Goal: Transaction & Acquisition: Purchase product/service

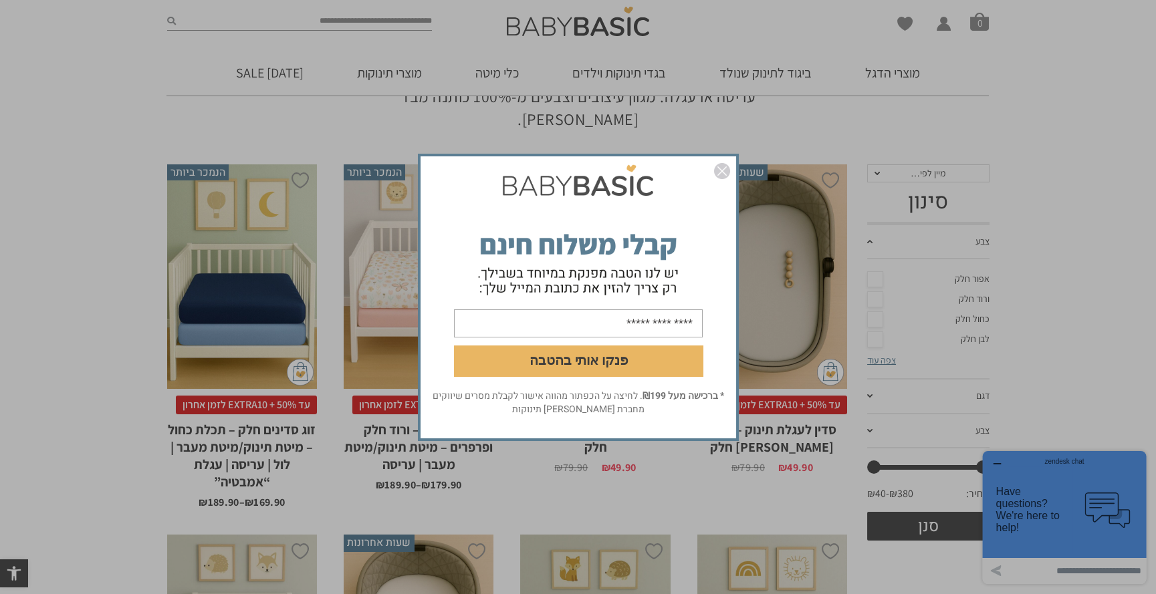
click at [721, 170] on img "סגור" at bounding box center [722, 171] width 16 height 16
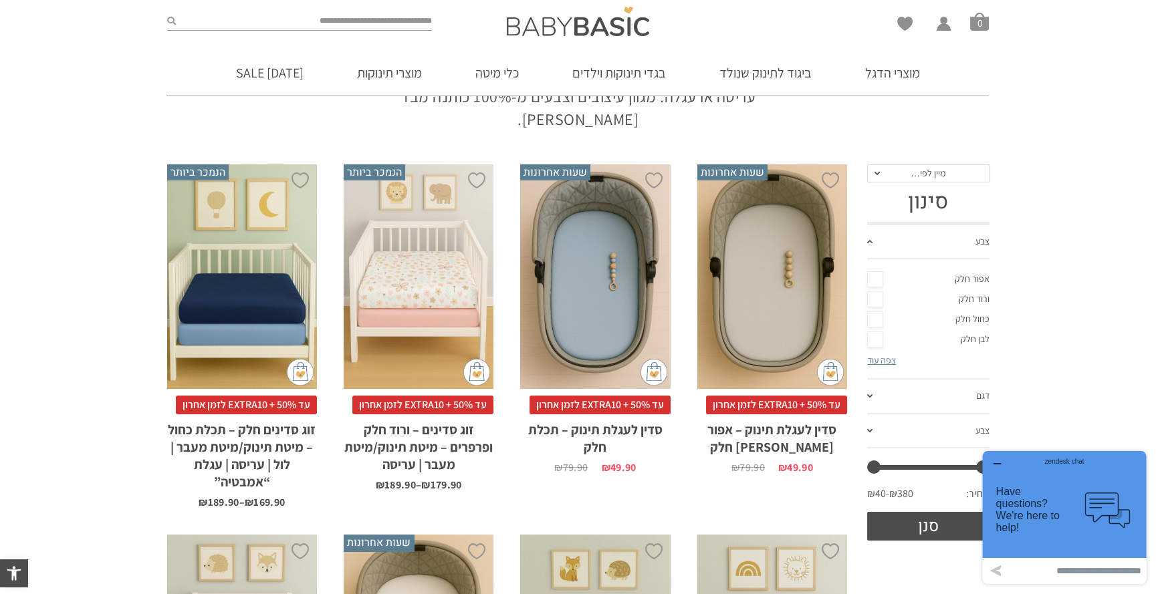
click at [250, 285] on div "x בחירת סוג סדין לול 88X95 מיטת תינוק/מעבר 66X128 עגלת "אמבטיה" 75X33 עריסה 90X…" at bounding box center [242, 277] width 150 height 225
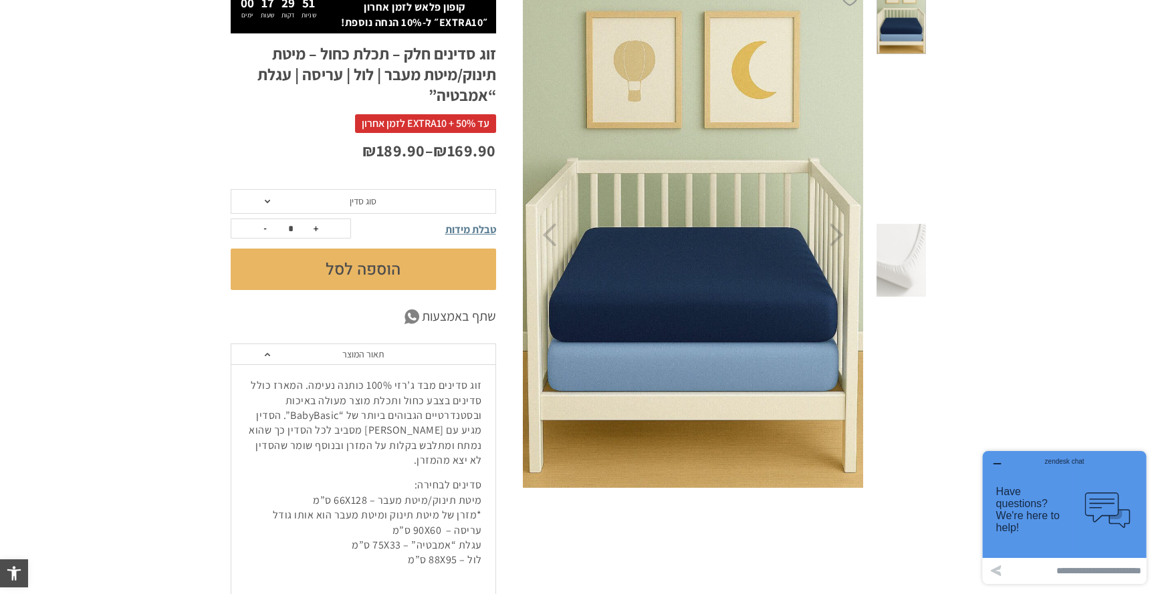
scroll to position [334, 0]
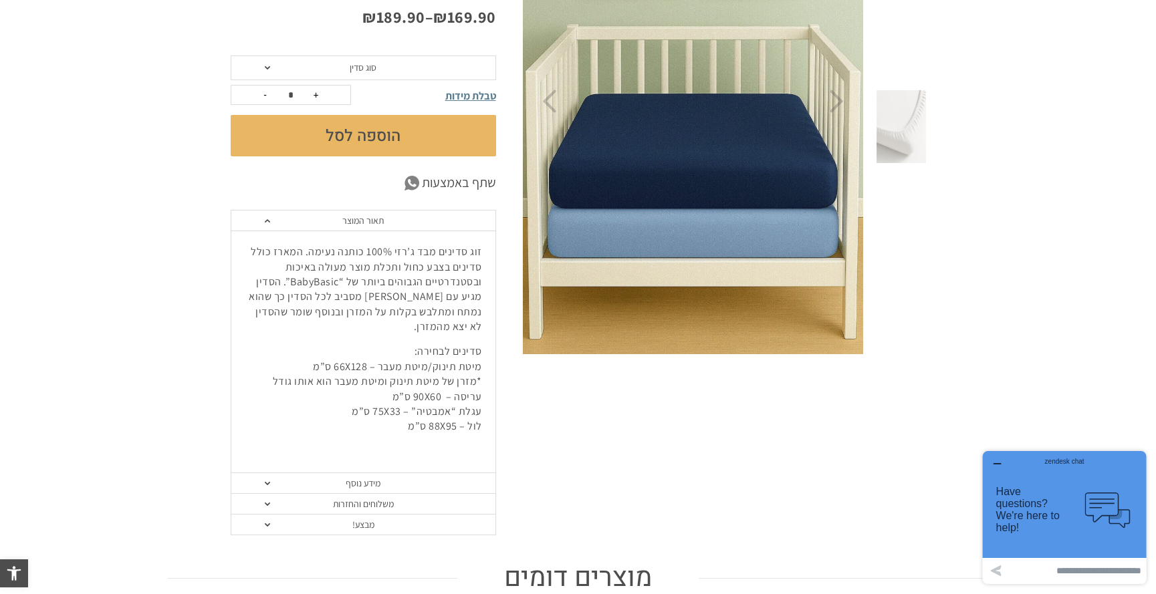
click at [94, 391] on section "**********" at bounding box center [578, 202] width 1156 height 708
click at [107, 390] on section "**********" at bounding box center [578, 202] width 1156 height 708
click at [104, 404] on section "**********" at bounding box center [578, 202] width 1156 height 708
click at [372, 134] on button "הוספה לסל" at bounding box center [363, 135] width 265 height 41
click at [389, 72] on span "סוג סדין" at bounding box center [363, 68] width 265 height 25
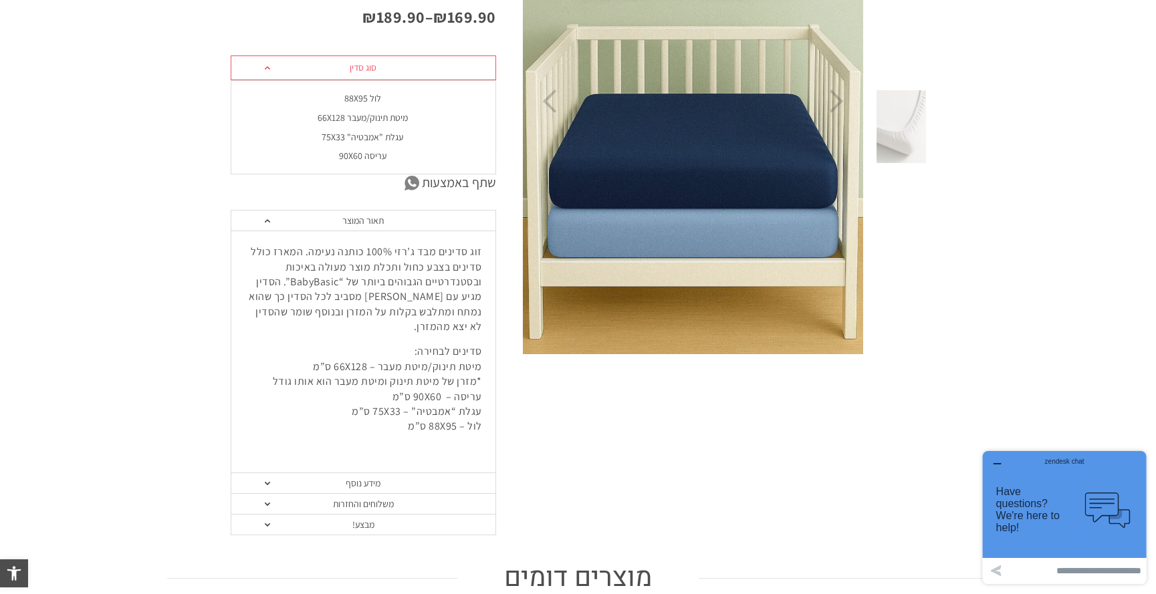
click at [370, 96] on div "לול 88X95" at bounding box center [362, 98] width 265 height 11
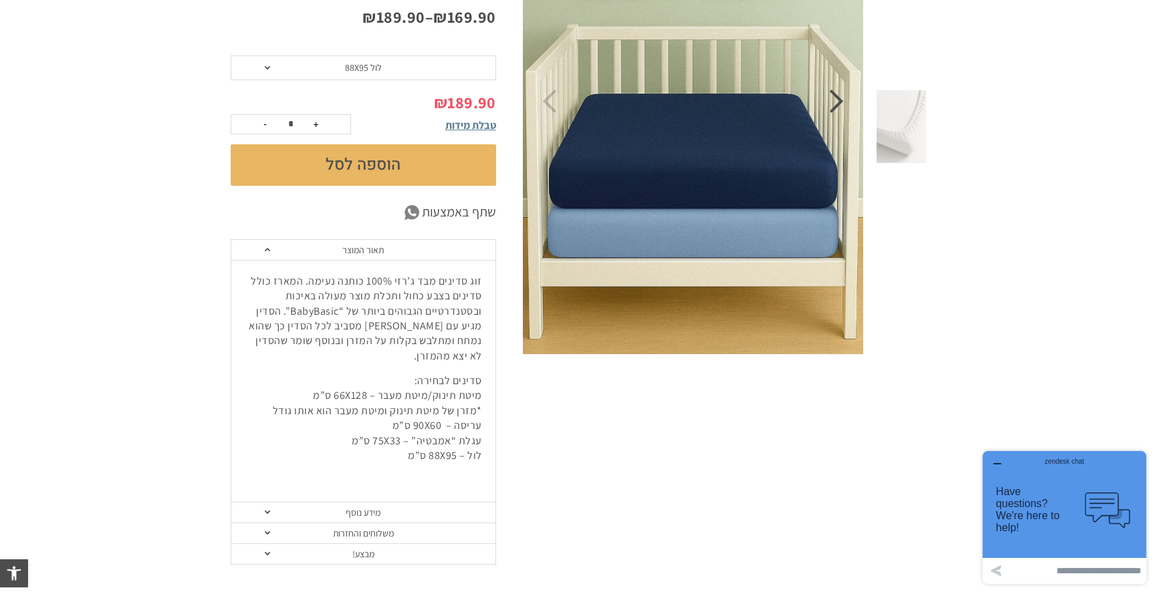
click at [837, 104] on icon "Next" at bounding box center [837, 101] width 14 height 23
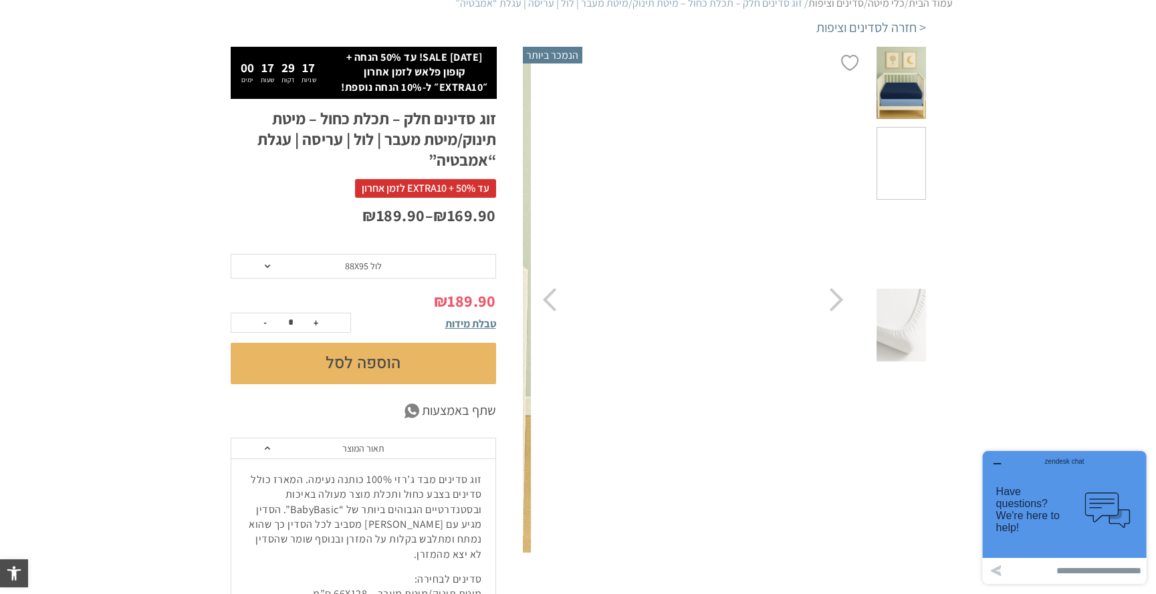
scroll to position [134, 0]
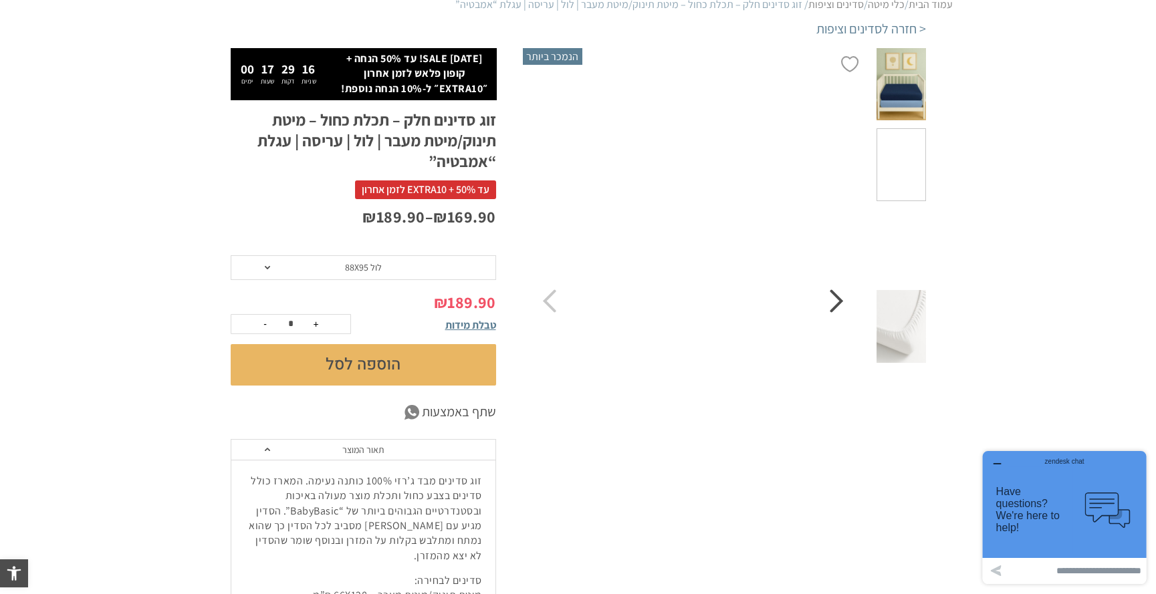
click at [835, 306] on icon "Next" at bounding box center [837, 301] width 14 height 23
click at [557, 305] on img at bounding box center [693, 301] width 342 height 506
click at [546, 305] on icon "Previous" at bounding box center [549, 301] width 14 height 23
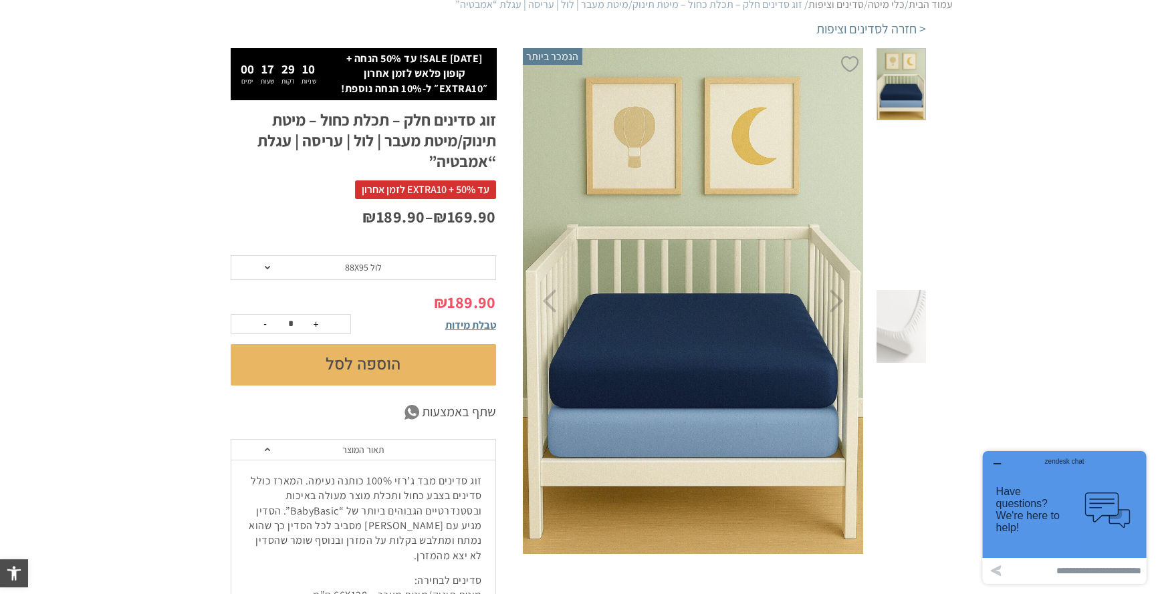
click at [903, 290] on span at bounding box center [901, 326] width 49 height 73
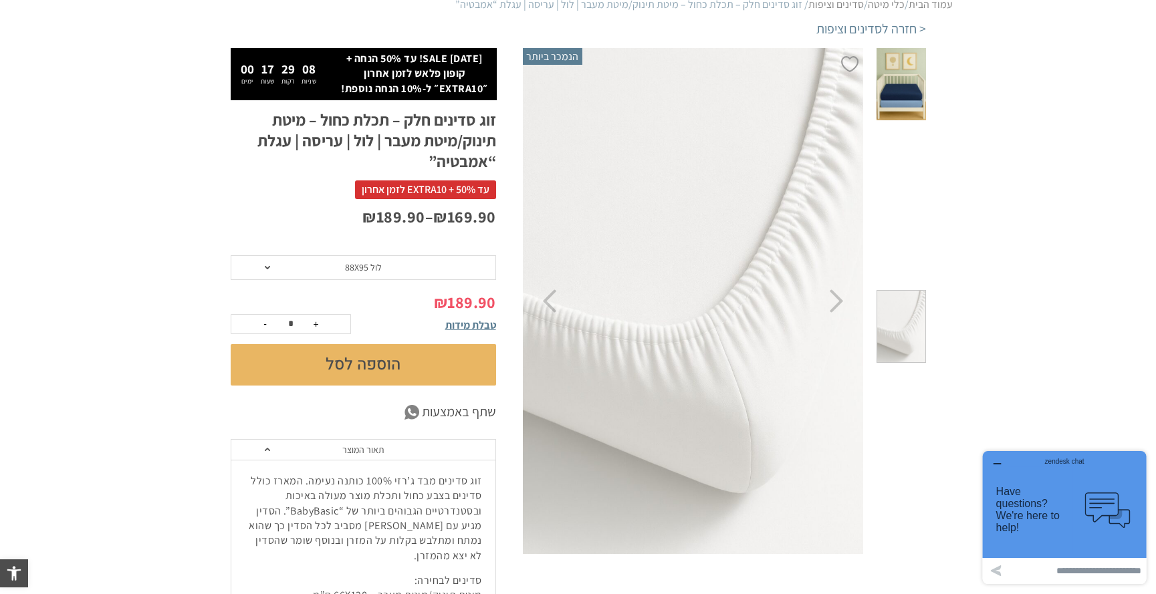
click at [912, 84] on span at bounding box center [901, 84] width 49 height 73
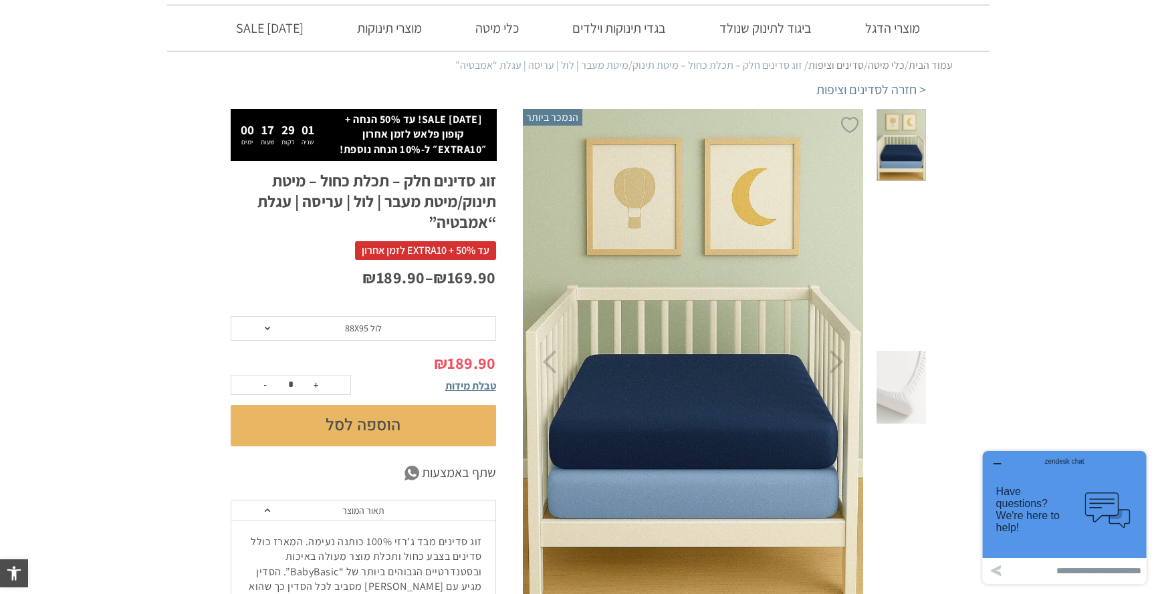
scroll to position [66, 0]
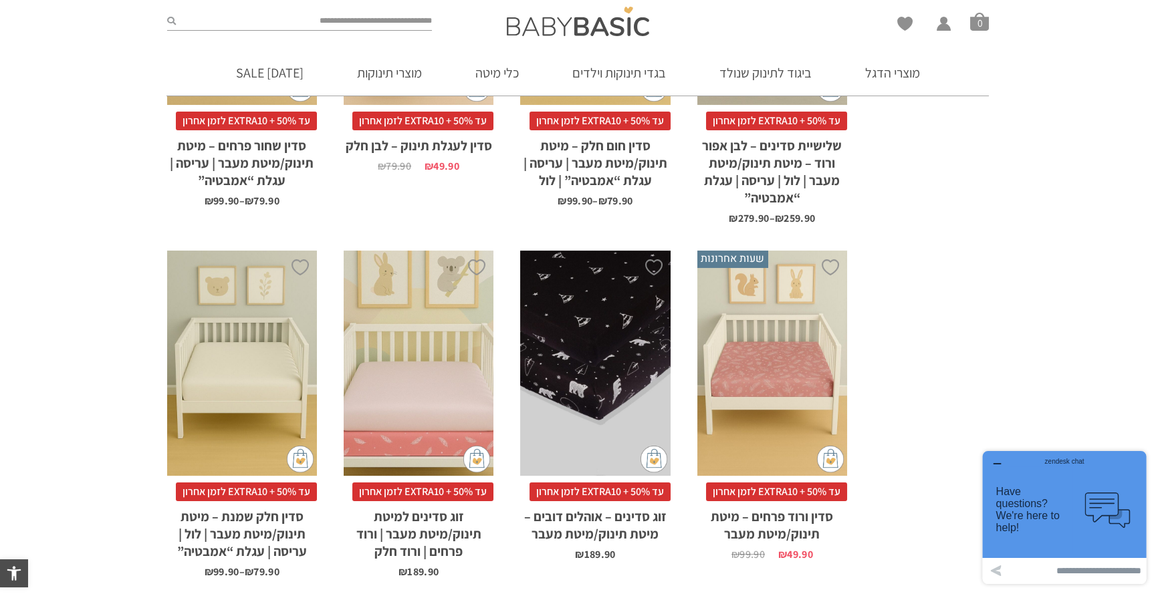
scroll to position [803, 0]
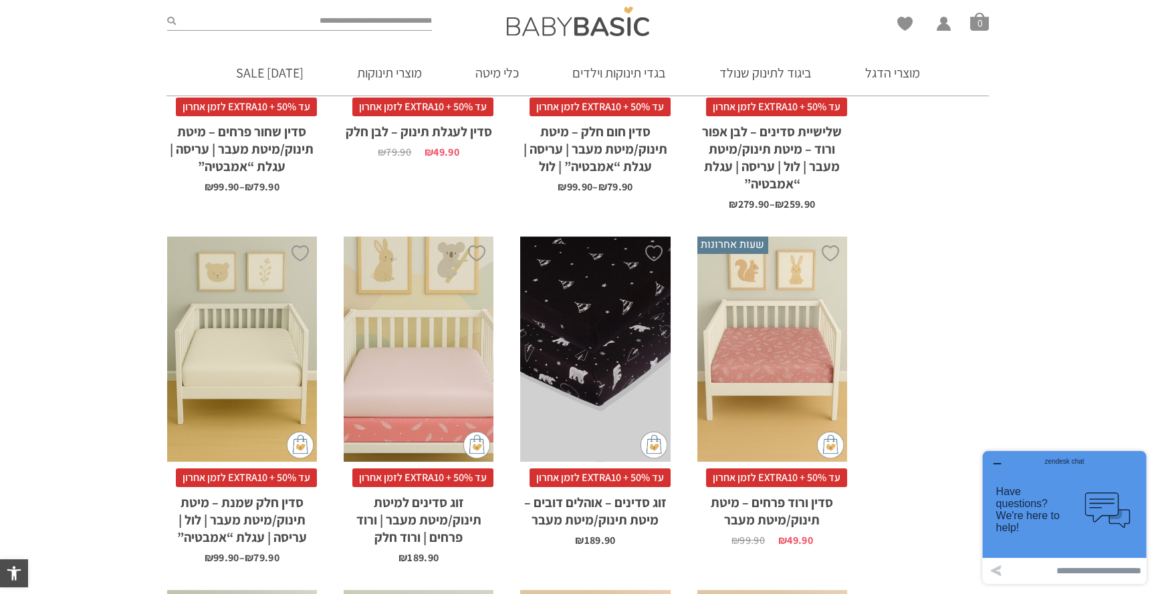
click at [251, 385] on div "x בחירת סוג סדין לול 88X95 מיטת תינוק/מעבר 66X128 עגלת "אמבטיה" 75X33 עריסה 90X…" at bounding box center [242, 349] width 150 height 225
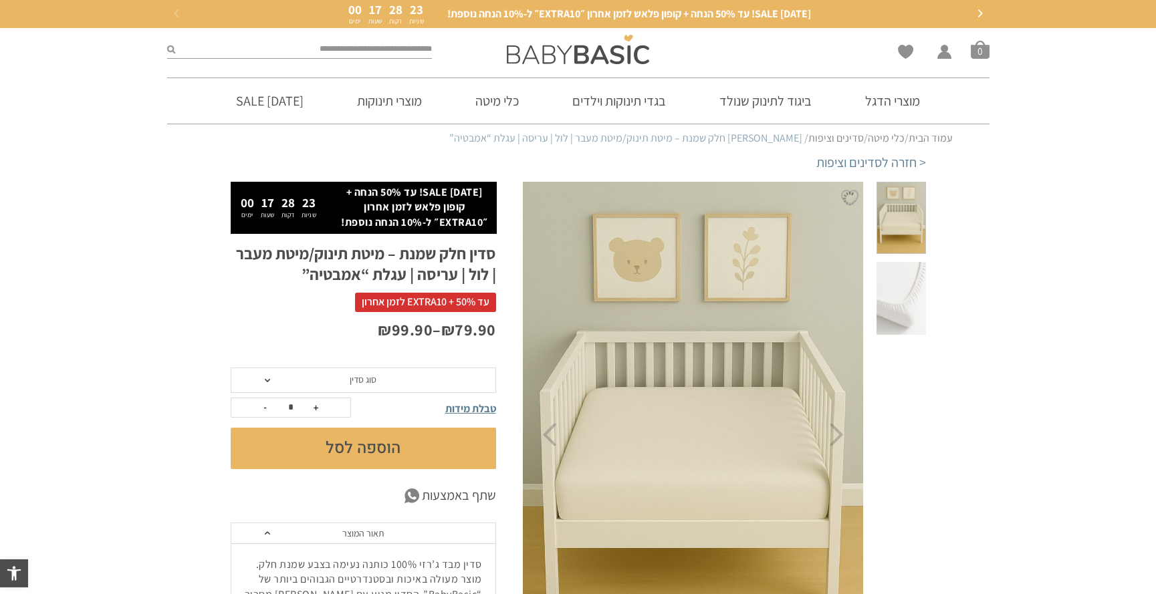
click at [358, 386] on span "סוג סדין" at bounding box center [363, 380] width 265 height 25
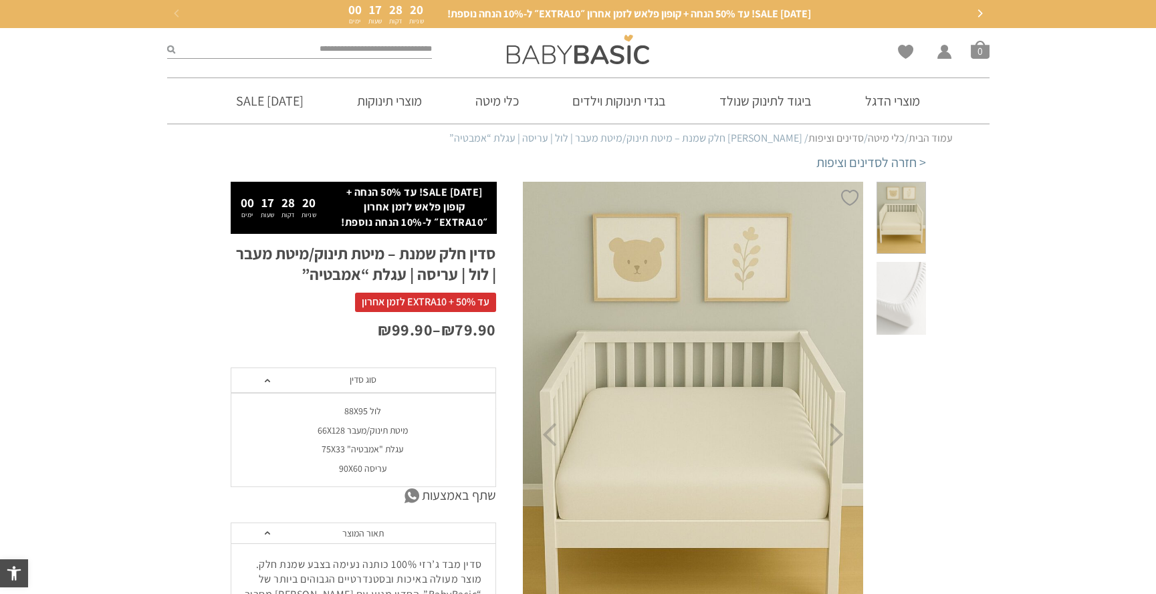
click at [362, 408] on div "לול 88X95" at bounding box center [362, 411] width 265 height 11
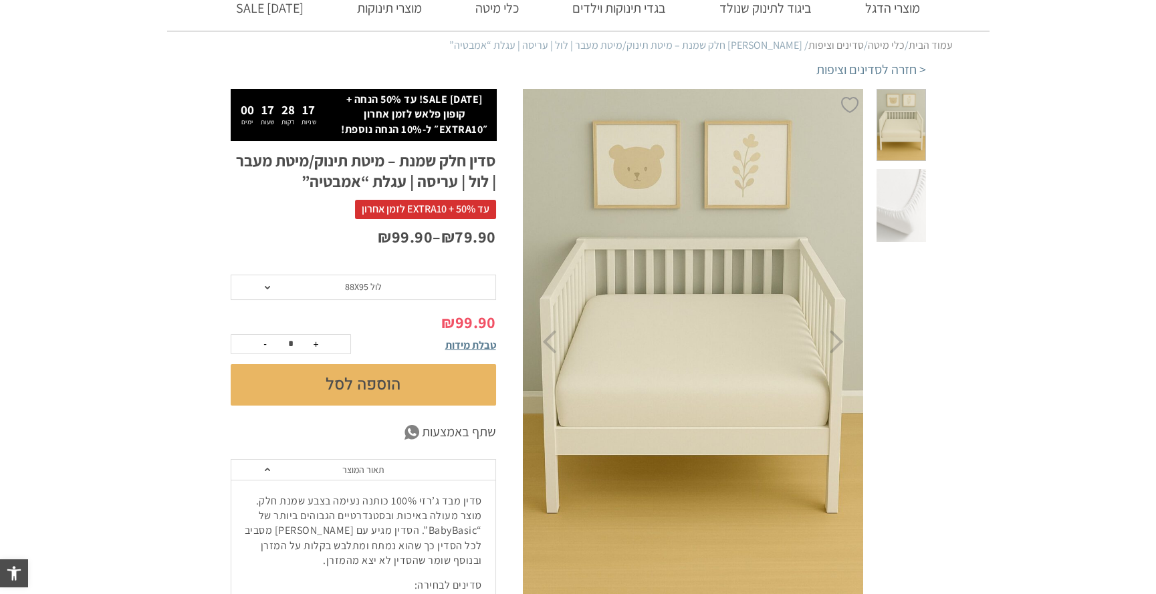
scroll to position [134, 0]
